Goal: Obtain resource: Download file/media

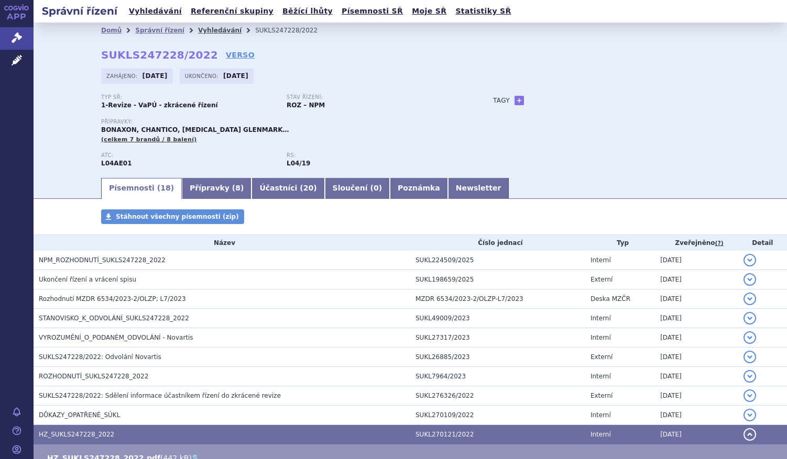
click at [198, 31] on link "Vyhledávání" at bounding box center [219, 30] width 43 height 7
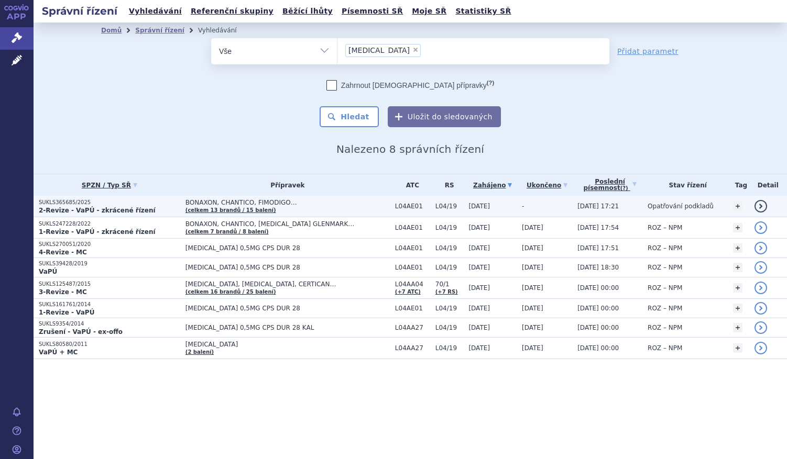
click at [66, 208] on strong "2-Revize - VaPÚ - zkrácené řízení" at bounding box center [97, 210] width 117 height 7
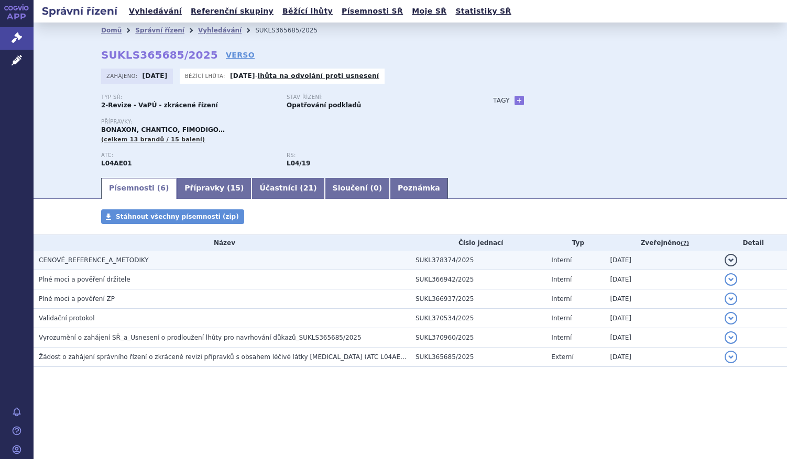
click at [75, 261] on span "CENOVÉ_REFERENCE_A_METODIKY" at bounding box center [94, 260] width 110 height 7
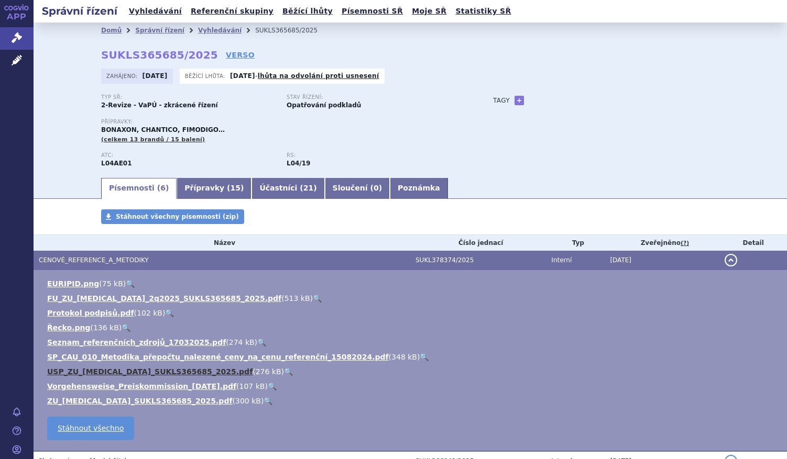
click at [81, 373] on link "USP_ZU_fingolimod_SUKLS365685_2025.pdf" at bounding box center [149, 372] width 205 height 8
